Goal: Task Accomplishment & Management: Manage account settings

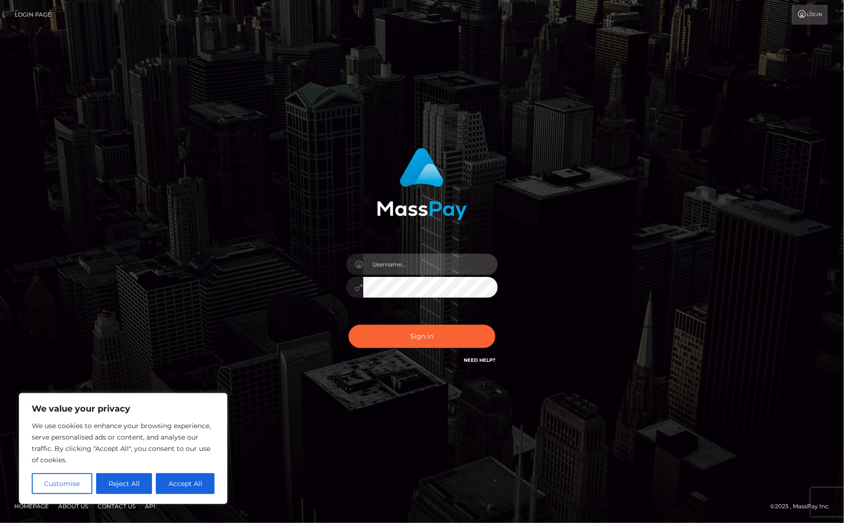
click at [408, 266] on input "text" at bounding box center [430, 264] width 135 height 21
type input "Cyrus.JPA"
click at [394, 265] on input "Cyrus.JPA" at bounding box center [430, 264] width 135 height 21
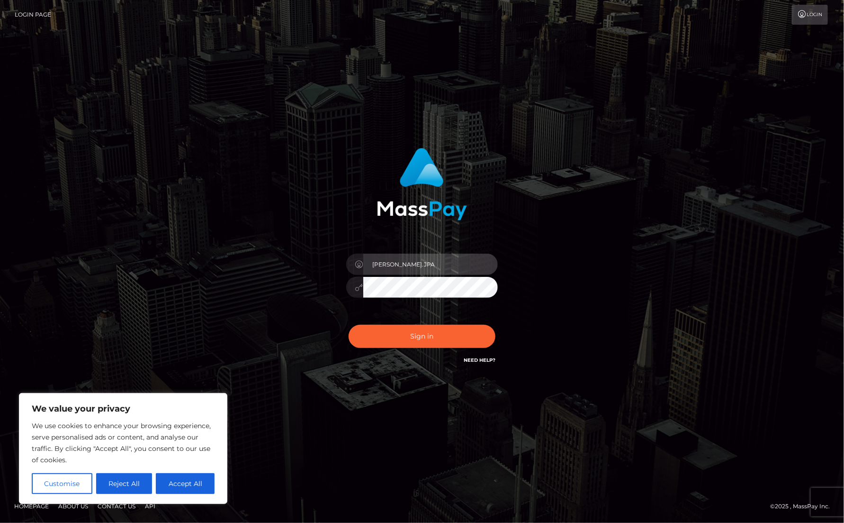
click at [394, 265] on input "Cyrus.JPA" at bounding box center [430, 264] width 135 height 21
click at [385, 268] on input "text" at bounding box center [430, 264] width 135 height 21
click at [402, 265] on input "text" at bounding box center [430, 264] width 135 height 21
type input "Cyrus.Silversocial"
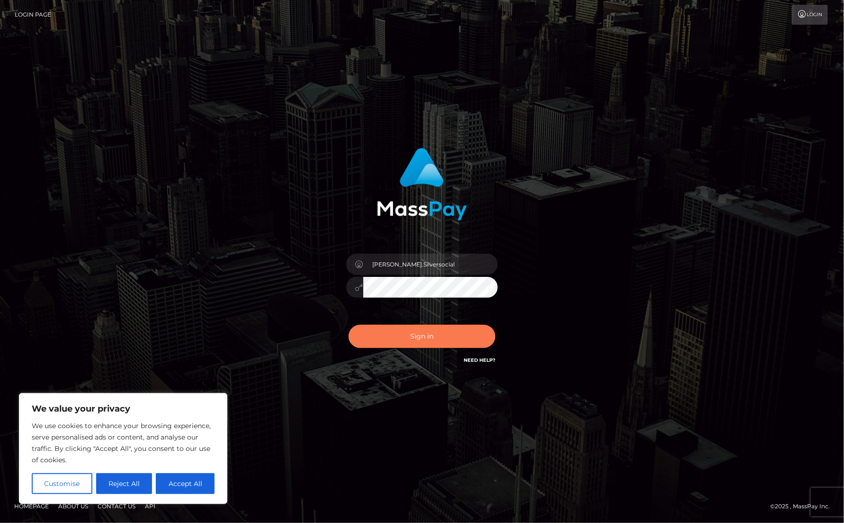
click at [393, 332] on button "Sign in" at bounding box center [422, 336] width 147 height 23
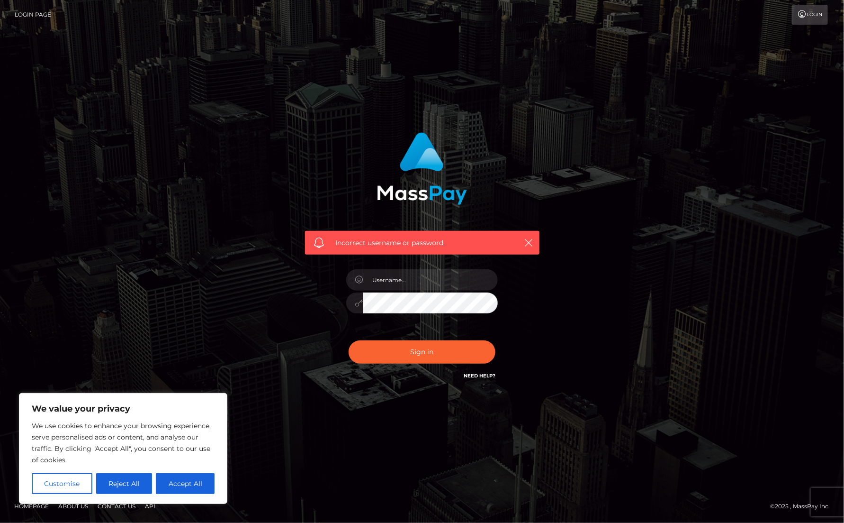
drag, startPoint x: 446, startPoint y: 268, endPoint x: 430, endPoint y: 272, distance: 16.6
click at [445, 268] on div at bounding box center [422, 298] width 166 height 73
click at [418, 278] on input "text" at bounding box center [430, 279] width 135 height 21
type input "Cyrus.Silversocial"
click at [394, 347] on button "Sign in" at bounding box center [422, 351] width 147 height 23
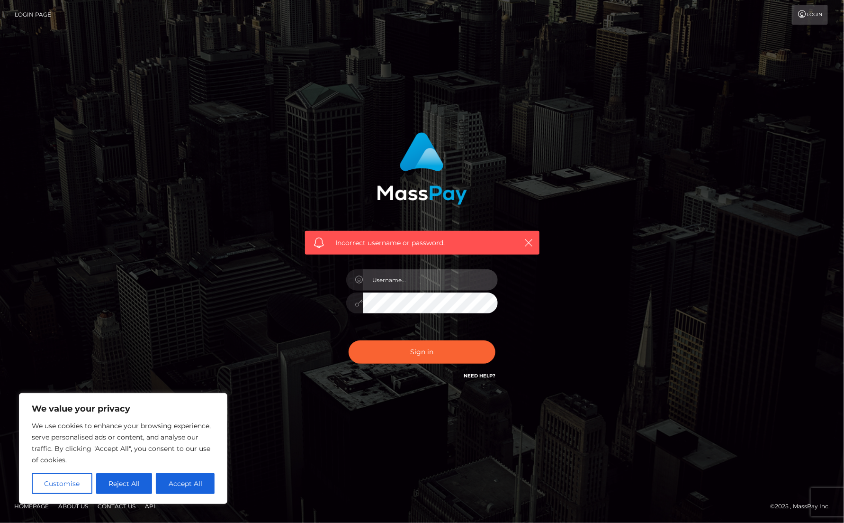
click at [388, 272] on input "text" at bounding box center [430, 279] width 135 height 21
type input "Cyrus.JPA"
click at [384, 283] on input "Cyrus.JPA" at bounding box center [430, 279] width 135 height 21
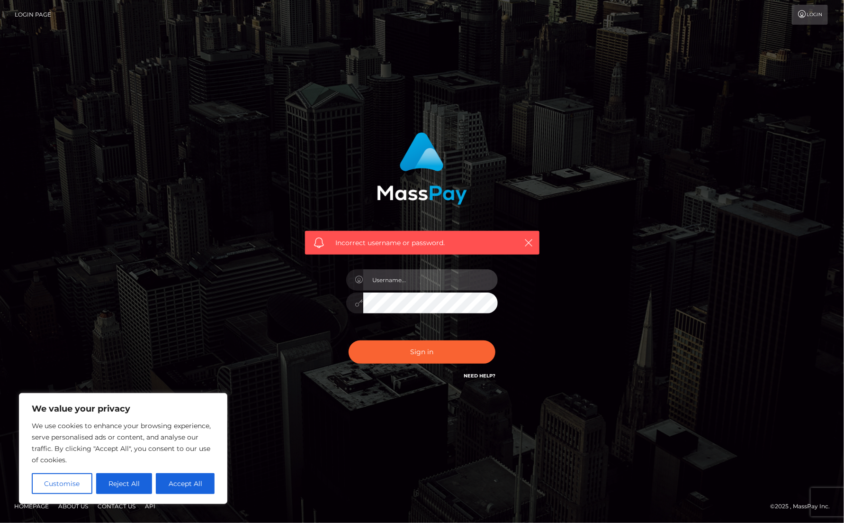
click at [419, 283] on input "text" at bounding box center [430, 279] width 135 height 21
paste input "[PERSON_NAME].Ace"
type input "[PERSON_NAME].Ace"
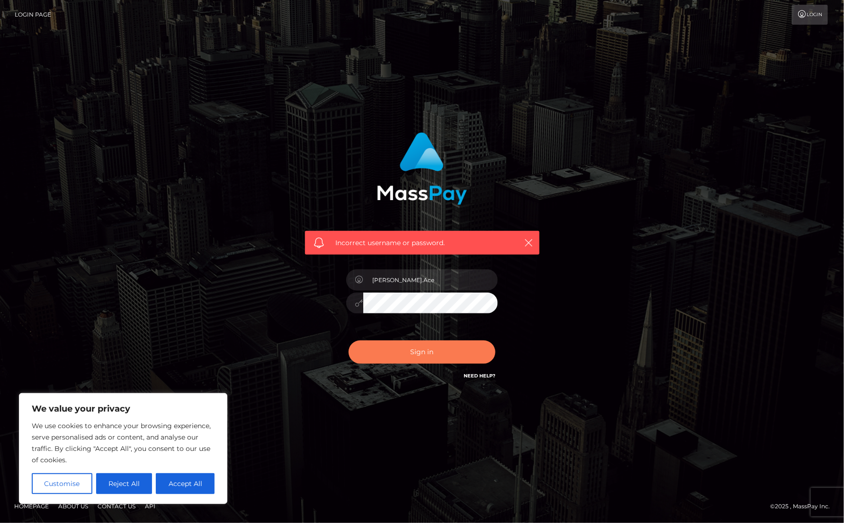
click at [399, 358] on button "Sign in" at bounding box center [422, 351] width 147 height 23
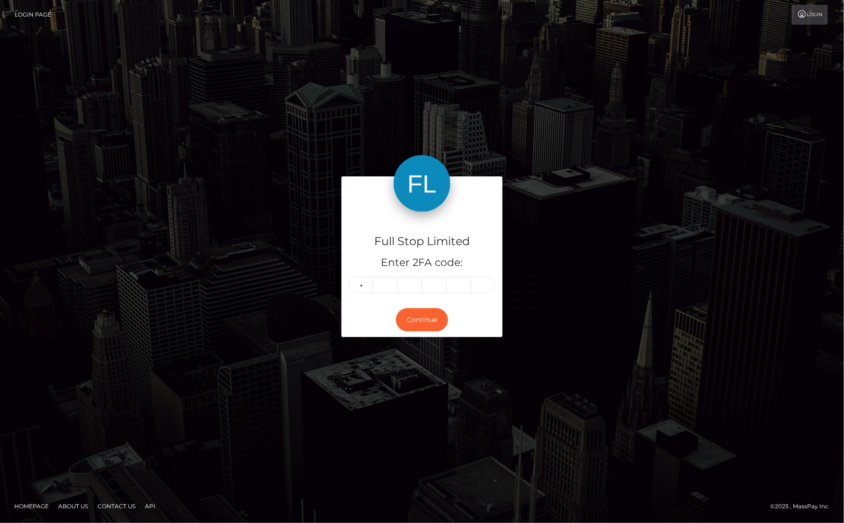
type input "2"
type input "3"
type input "9"
type input "6"
type input "5"
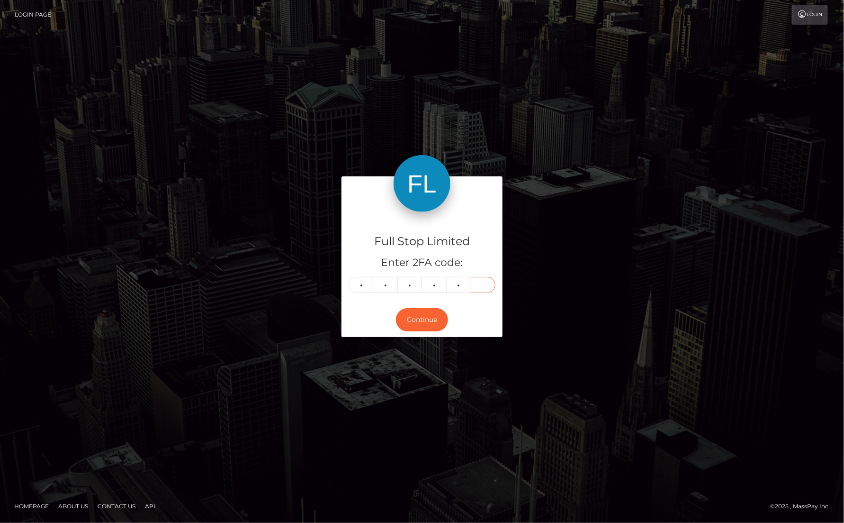
type input "1"
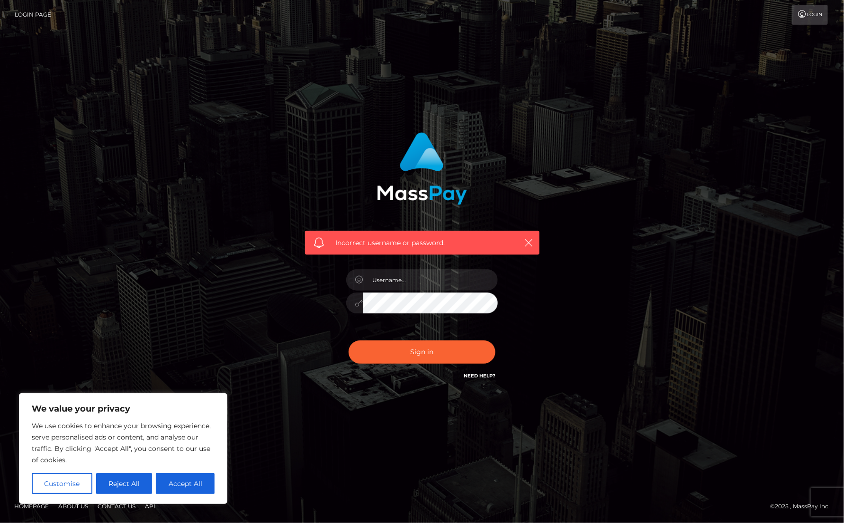
click at [420, 268] on div at bounding box center [422, 298] width 166 height 73
click at [416, 284] on input "text" at bounding box center [430, 279] width 135 height 21
click at [404, 287] on input "text" at bounding box center [430, 279] width 135 height 21
paste input "[PERSON_NAME].Ace"
type input "[PERSON_NAME].Ace"
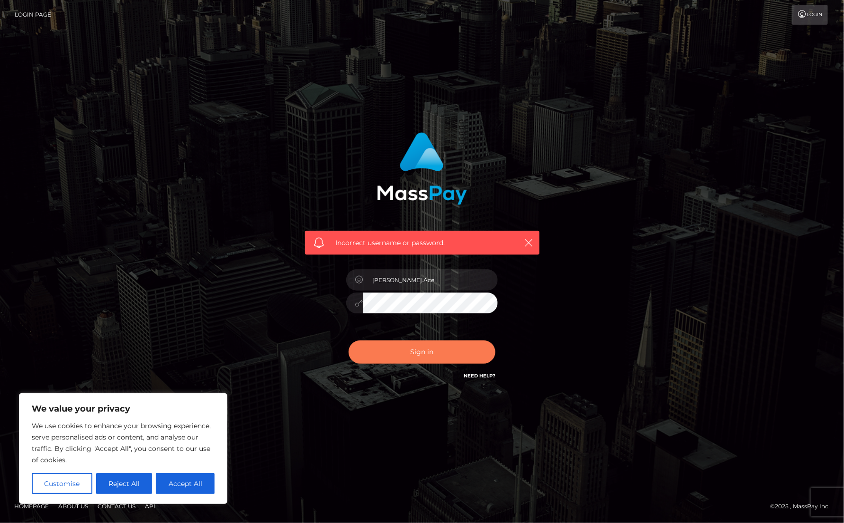
click at [417, 349] on button "Sign in" at bounding box center [422, 351] width 147 height 23
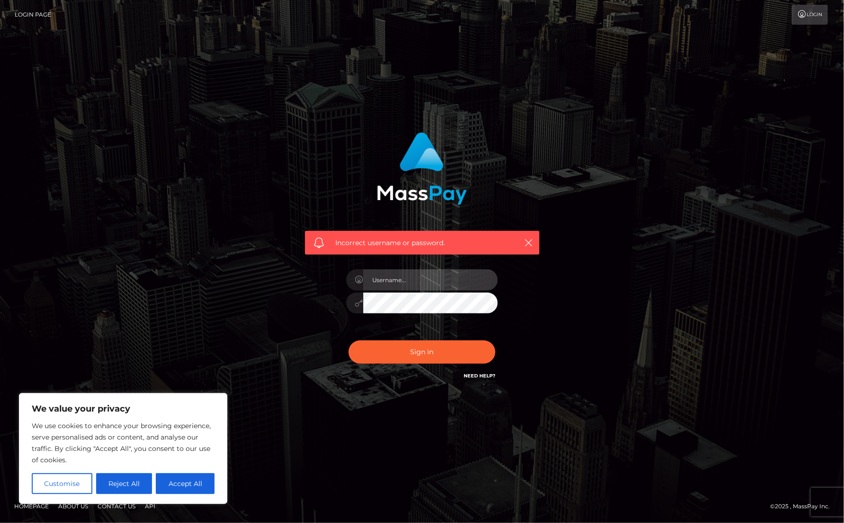
click at [405, 286] on input "text" at bounding box center [430, 279] width 135 height 21
type input "Cyrus.Ace"
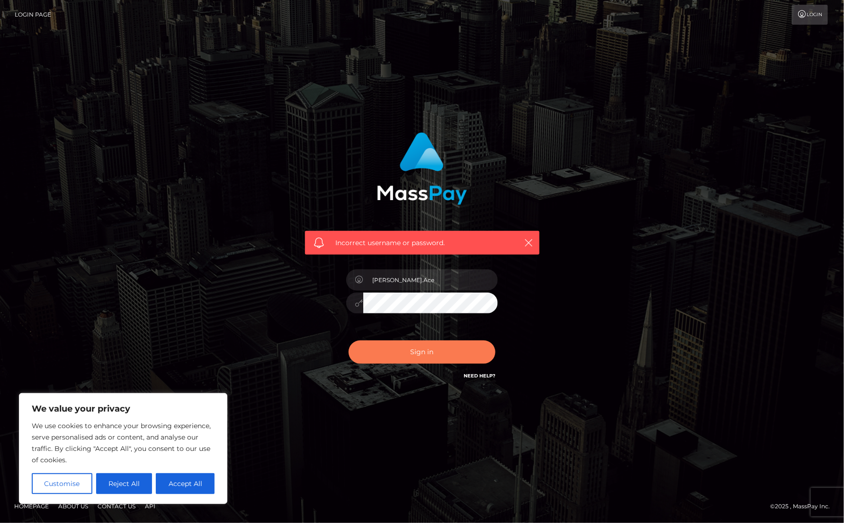
click at [403, 356] on button "Sign in" at bounding box center [422, 351] width 147 height 23
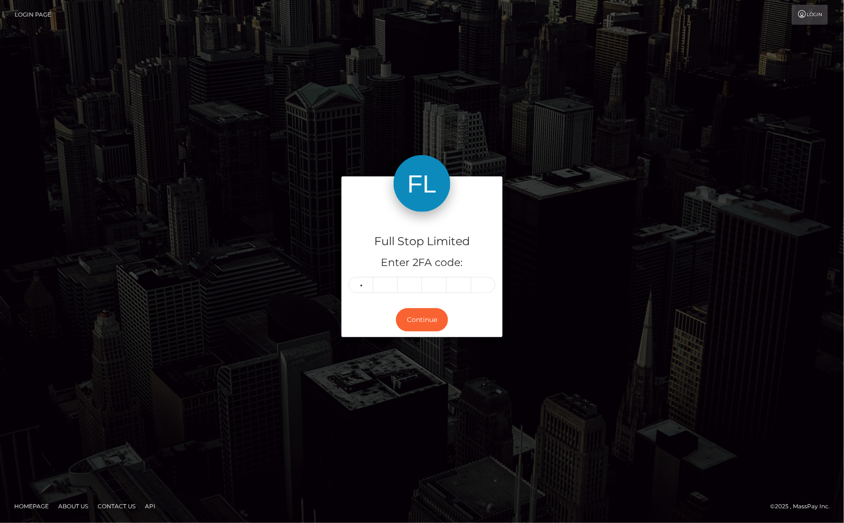
type input "8"
type input "2"
type input "9"
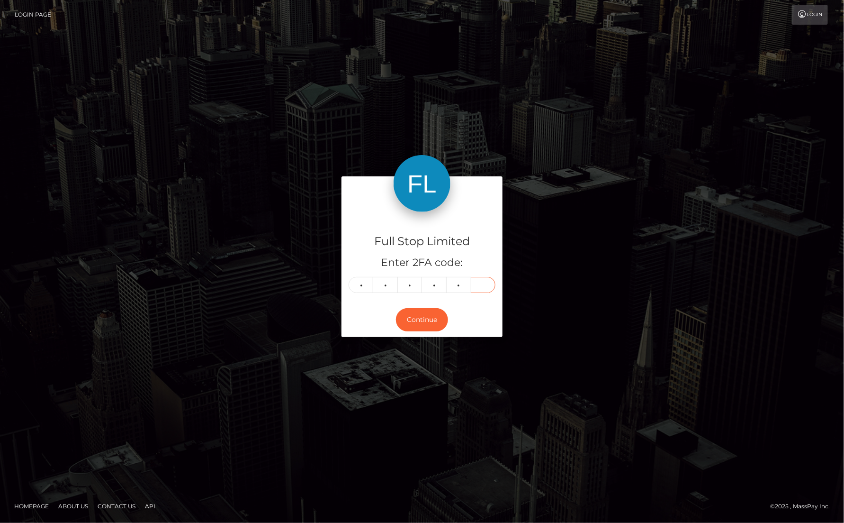
type input "9"
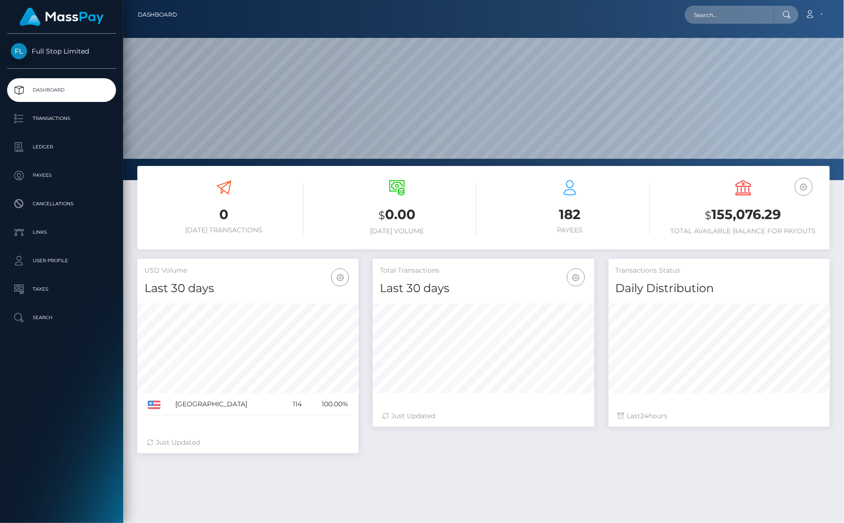
scroll to position [167, 221]
click at [721, 18] on input "text" at bounding box center [729, 15] width 89 height 18
click at [63, 115] on p "Transactions" at bounding box center [61, 118] width 101 height 14
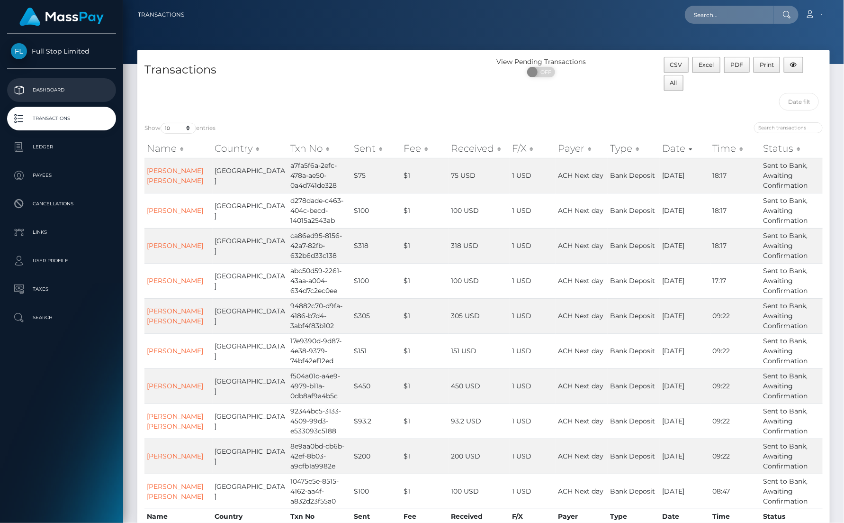
click at [62, 94] on p "Dashboard" at bounding box center [61, 90] width 101 height 14
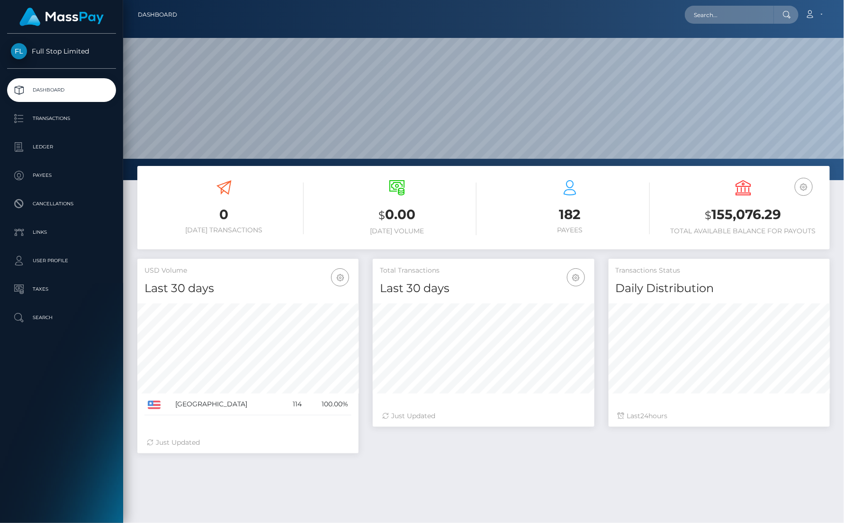
scroll to position [167, 221]
click at [724, 18] on input "text" at bounding box center [729, 15] width 89 height 18
click at [742, 10] on input "text" at bounding box center [729, 15] width 89 height 18
click at [713, 9] on input "text" at bounding box center [729, 15] width 89 height 18
click at [735, 12] on input "text" at bounding box center [729, 15] width 89 height 18
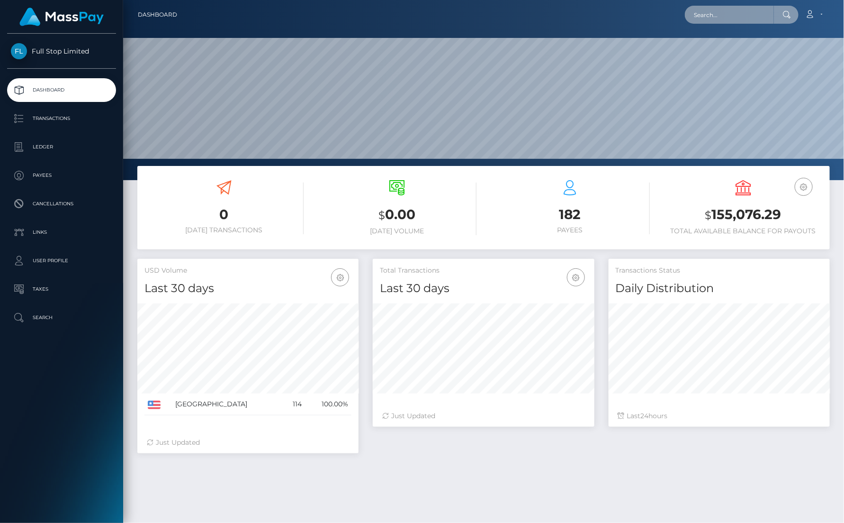
click at [719, 19] on input "text" at bounding box center [729, 15] width 89 height 18
